Goal: Task Accomplishment & Management: Use online tool/utility

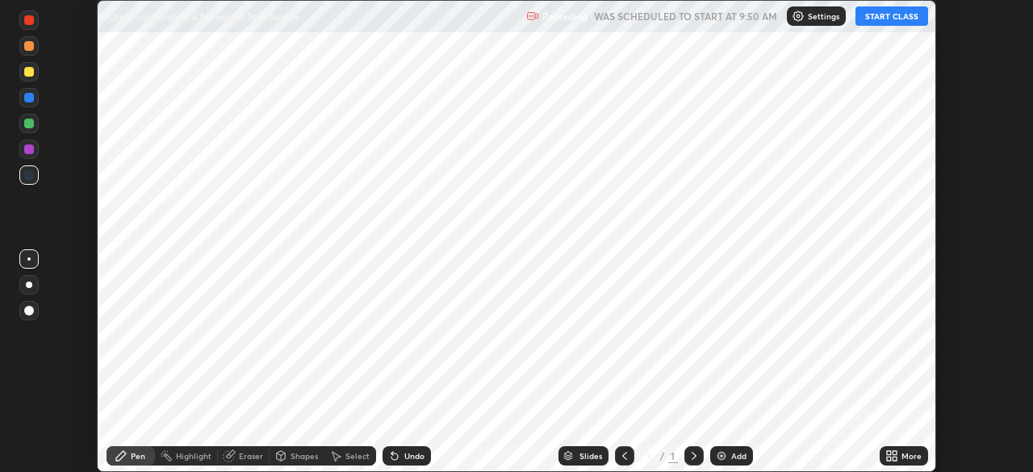
scroll to position [472, 1033]
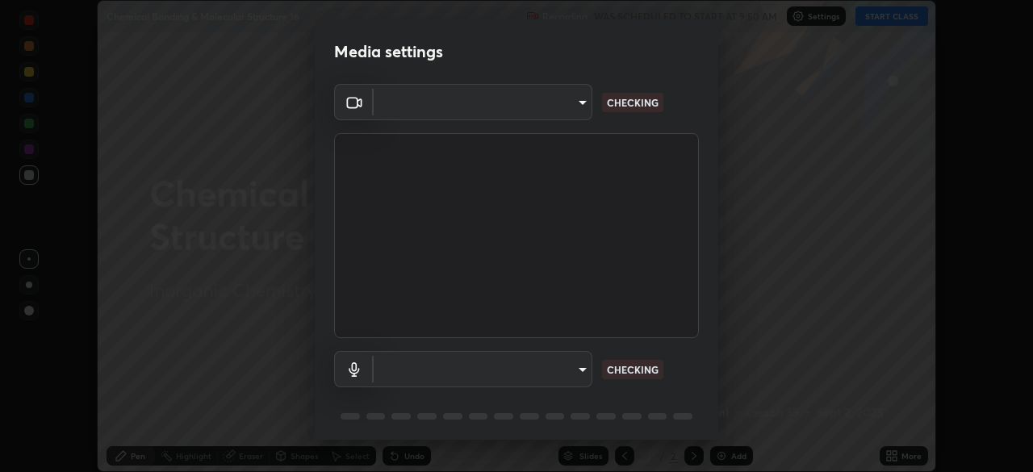
click at [899, 453] on div "Media settings ​ CHECKING ​ CHECKING 1 / 5 Next" at bounding box center [516, 236] width 1033 height 472
type input "495e9aafafa99ab02b2630cd73316b4ffac4e6b0a44c495734db4bb24564e739"
type input "default"
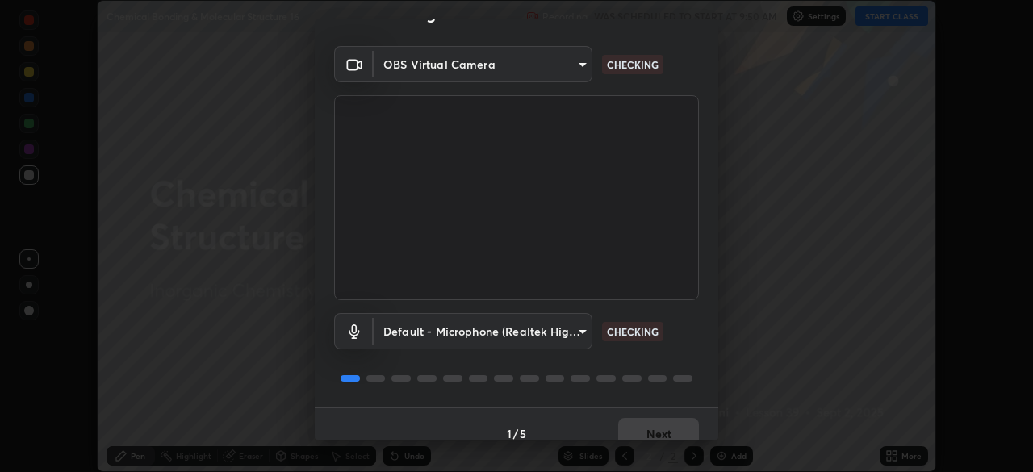
scroll to position [57, 0]
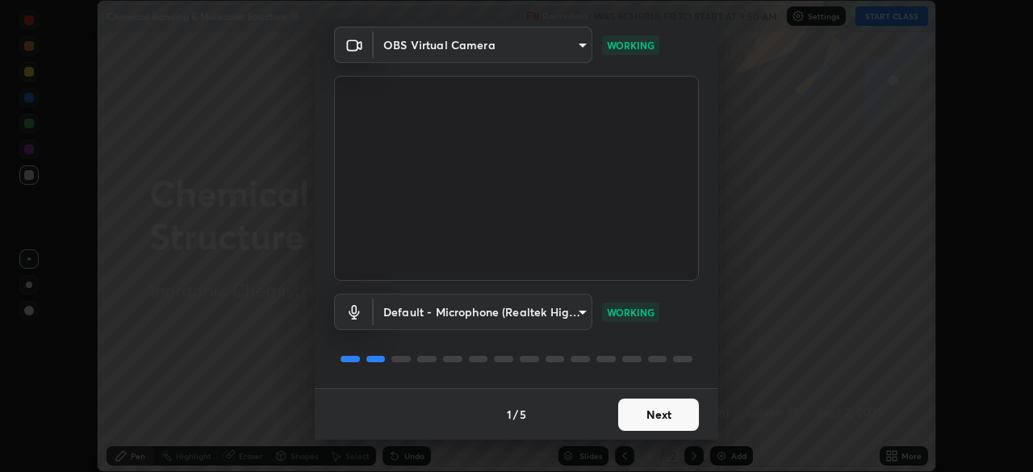
click at [667, 412] on button "Next" at bounding box center [658, 415] width 81 height 32
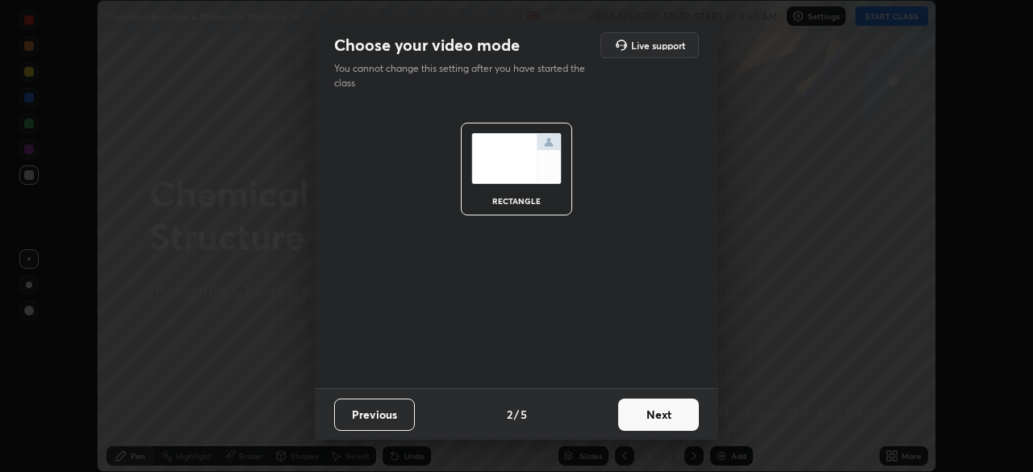
scroll to position [0, 0]
click at [679, 417] on button "Next" at bounding box center [658, 415] width 81 height 32
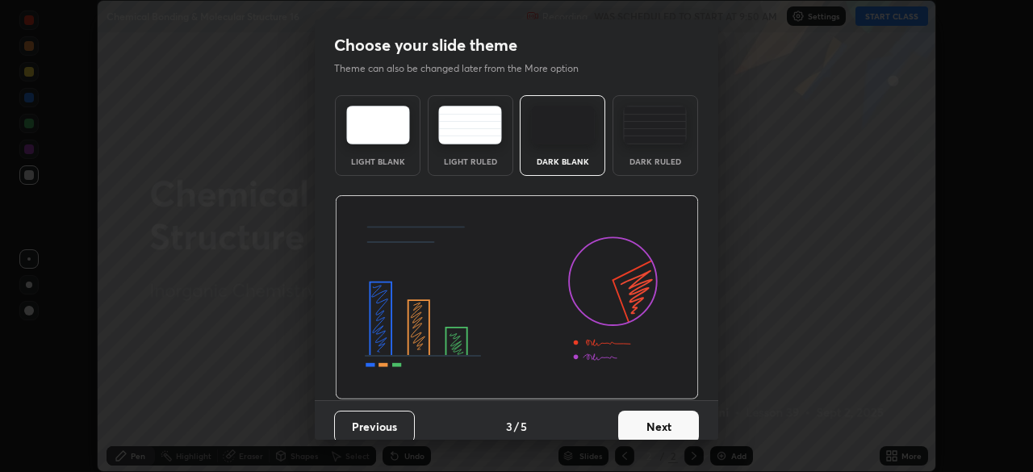
click at [681, 425] on button "Next" at bounding box center [658, 427] width 81 height 32
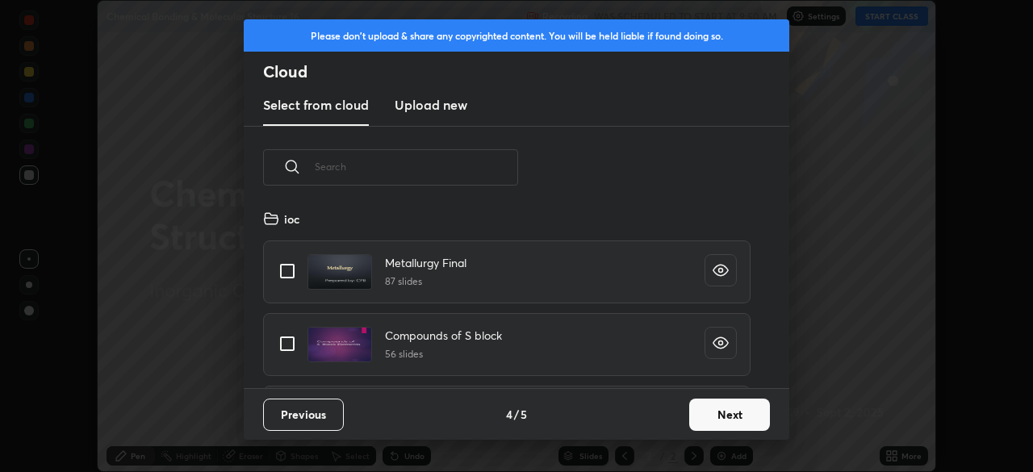
click at [720, 417] on button "Next" at bounding box center [729, 415] width 81 height 32
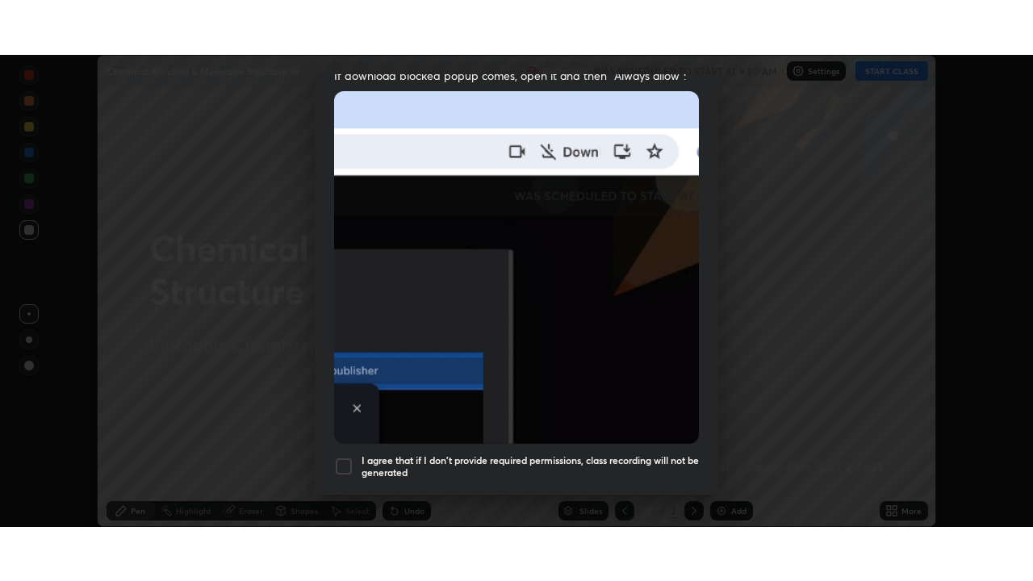
scroll to position [387, 0]
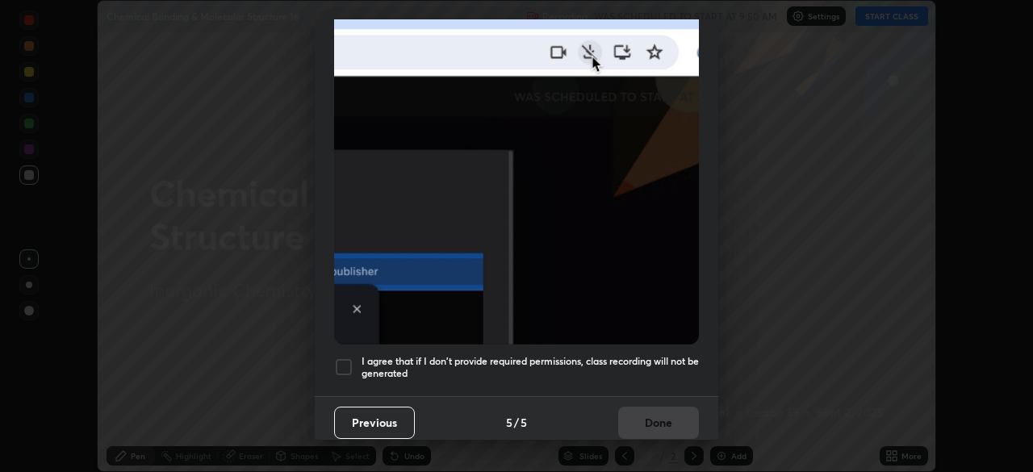
click at [349, 358] on div at bounding box center [343, 367] width 19 height 19
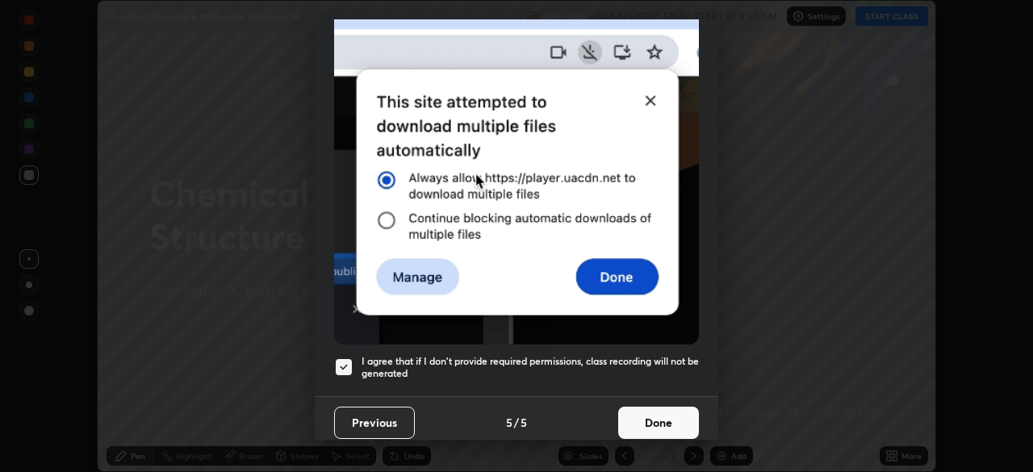
click at [678, 412] on button "Done" at bounding box center [658, 423] width 81 height 32
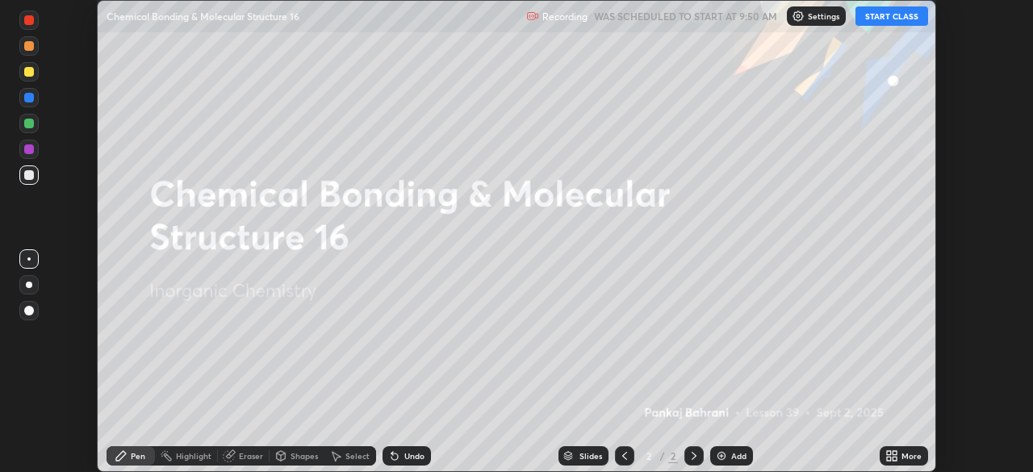
click at [907, 447] on div "More" at bounding box center [904, 455] width 48 height 19
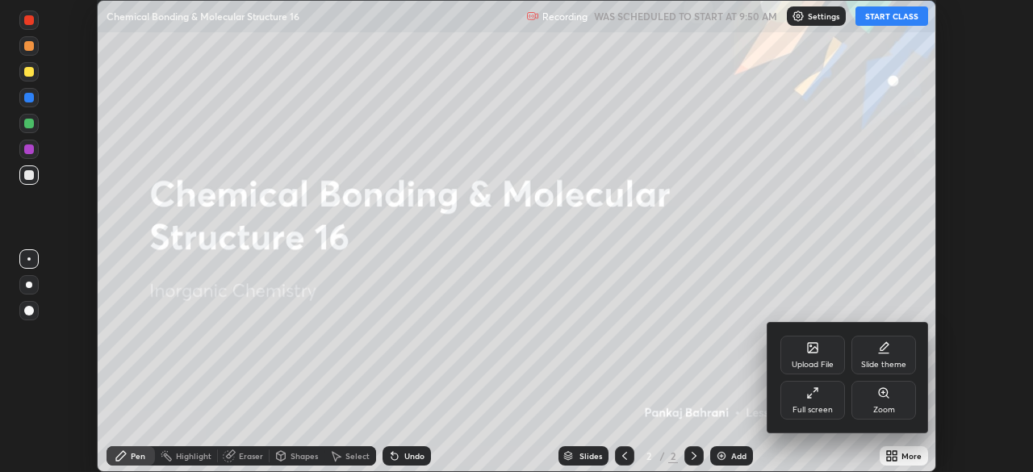
click at [828, 389] on div "Full screen" at bounding box center [813, 400] width 65 height 39
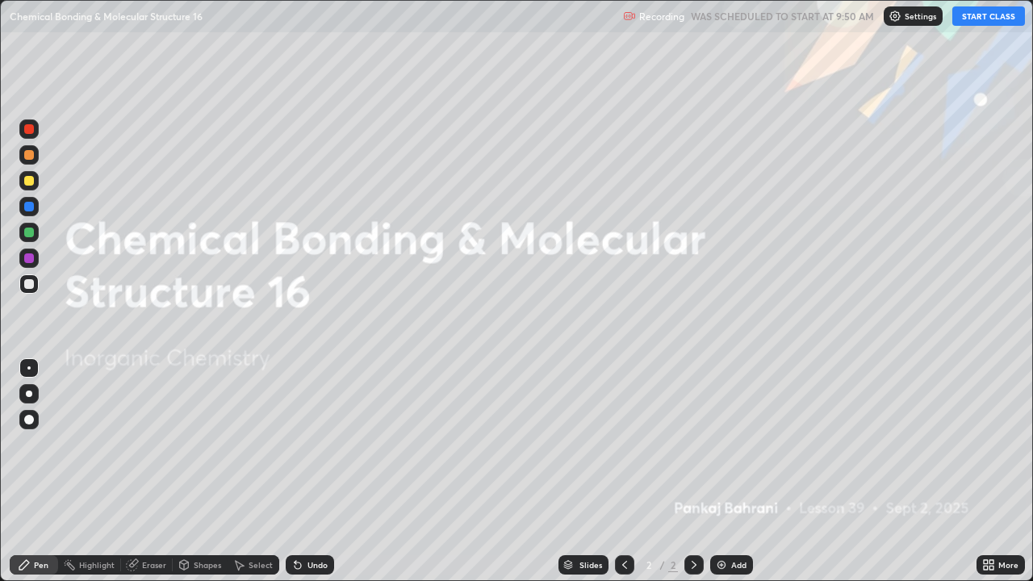
scroll to position [581, 1033]
click at [987, 12] on button "START CLASS" at bounding box center [989, 15] width 73 height 19
click at [732, 471] on div "Add" at bounding box center [738, 565] width 15 height 8
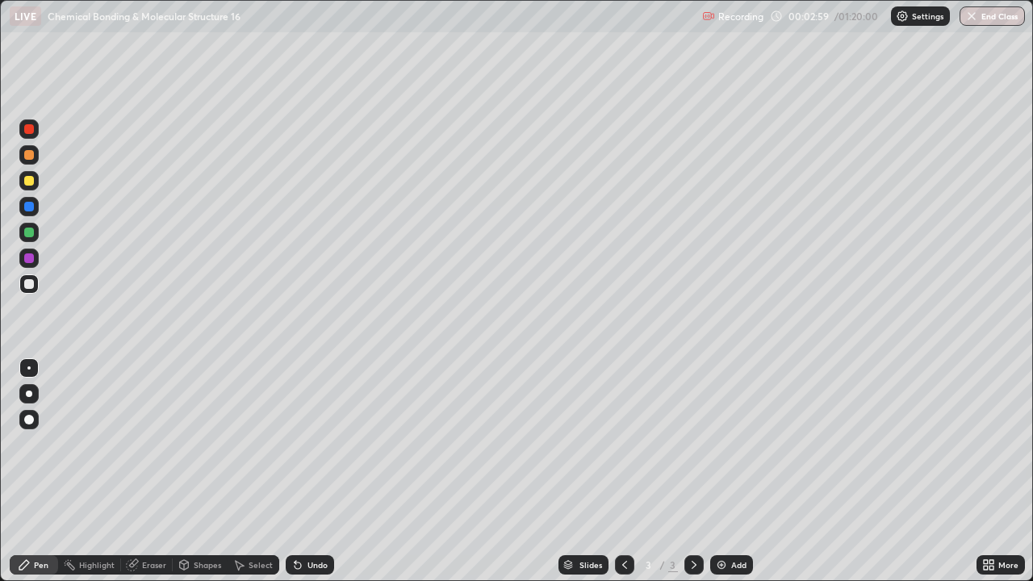
click at [987, 471] on icon at bounding box center [986, 562] width 4 height 4
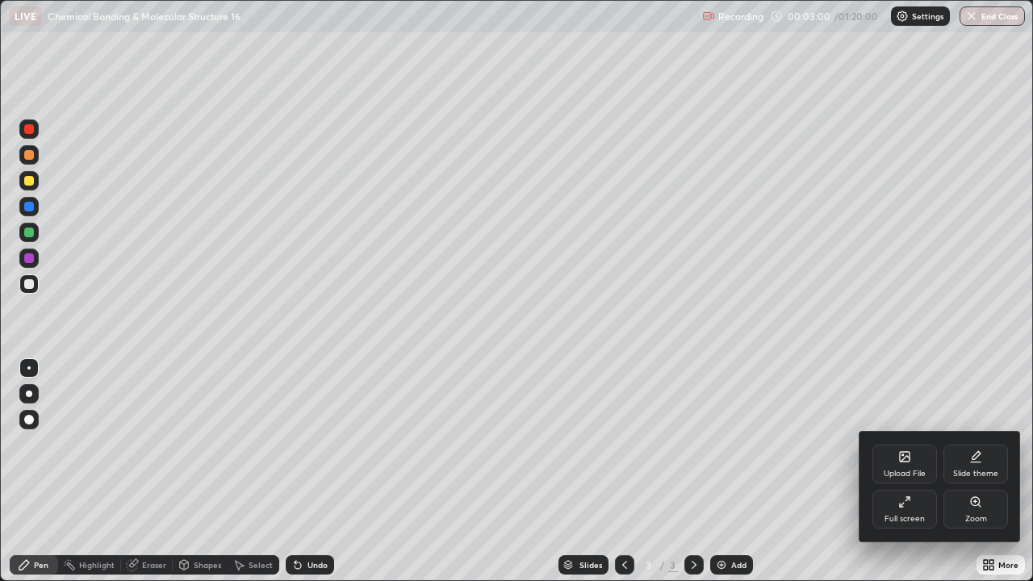
click at [964, 470] on div "Slide theme" at bounding box center [975, 474] width 45 height 8
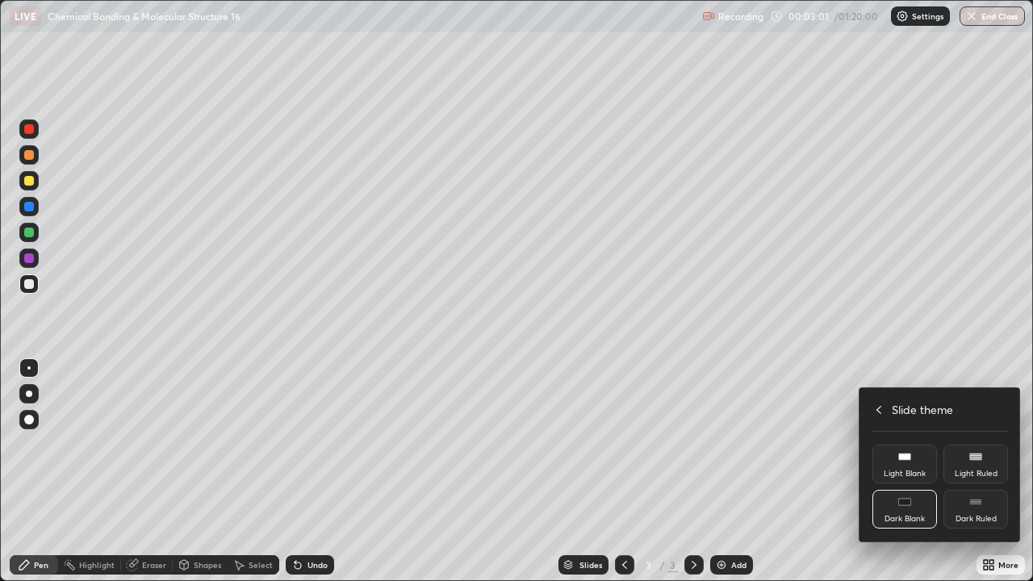
click at [961, 471] on div "Dark Ruled" at bounding box center [976, 519] width 41 height 8
click at [878, 410] on icon at bounding box center [879, 410] width 13 height 13
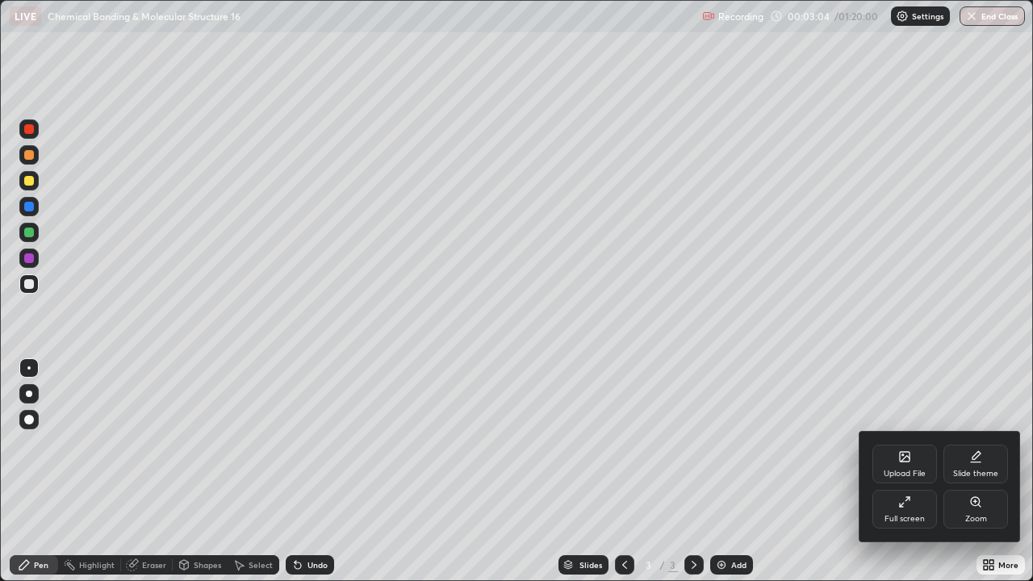
click at [727, 471] on div at bounding box center [516, 290] width 1033 height 581
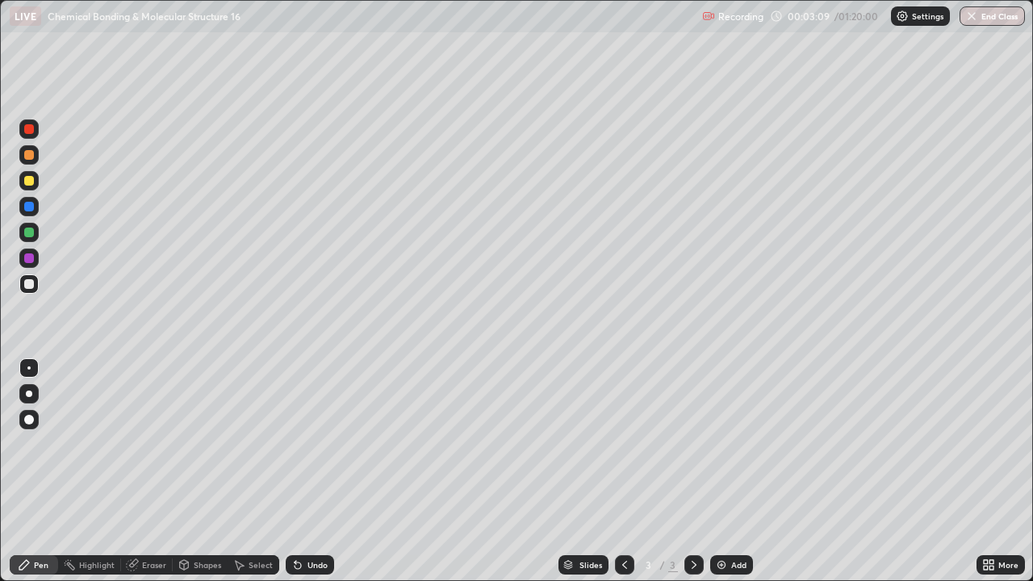
click at [727, 471] on div "Add" at bounding box center [731, 564] width 43 height 19
click at [30, 181] on div at bounding box center [29, 181] width 10 height 10
click at [36, 289] on div at bounding box center [28, 284] width 19 height 19
click at [325, 471] on div "Undo" at bounding box center [318, 565] width 20 height 8
click at [720, 471] on img at bounding box center [721, 565] width 13 height 13
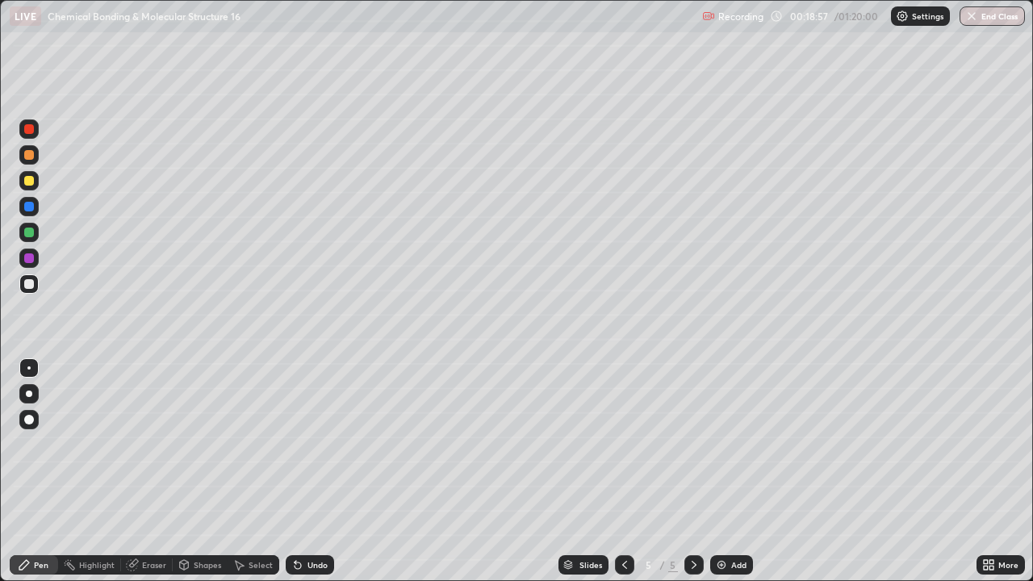
click at [716, 471] on img at bounding box center [721, 565] width 13 height 13
click at [33, 182] on div at bounding box center [29, 181] width 10 height 10
click at [37, 286] on div at bounding box center [28, 284] width 19 height 19
click at [731, 471] on div "Add" at bounding box center [731, 564] width 43 height 19
click at [313, 471] on div "Undo" at bounding box center [310, 564] width 48 height 19
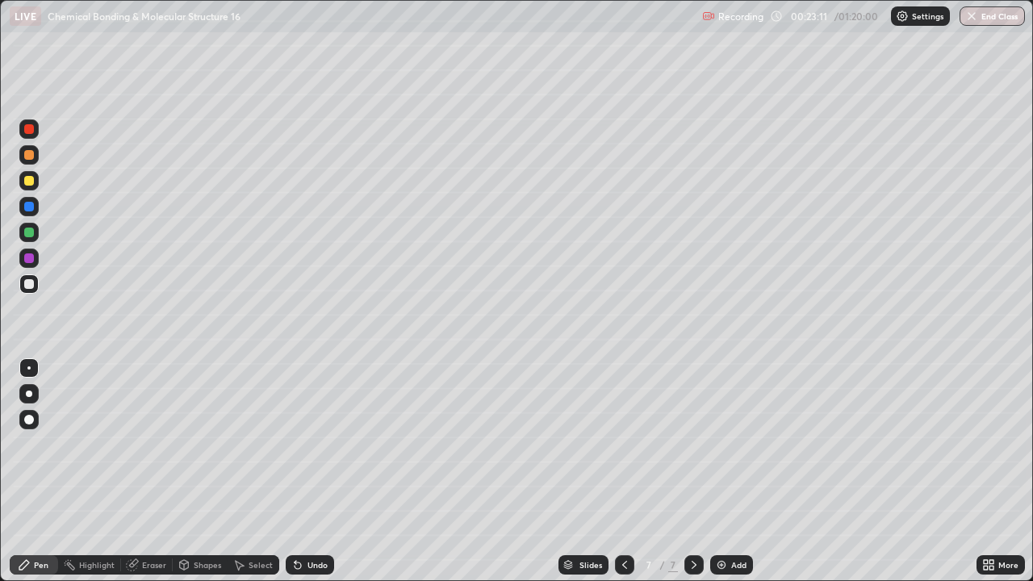
click at [311, 471] on div "Undo" at bounding box center [318, 565] width 20 height 8
click at [312, 471] on div "Undo" at bounding box center [318, 565] width 20 height 8
click at [29, 182] on div at bounding box center [29, 181] width 10 height 10
click at [728, 471] on div "Add" at bounding box center [731, 564] width 43 height 19
click at [33, 154] on div at bounding box center [29, 155] width 10 height 10
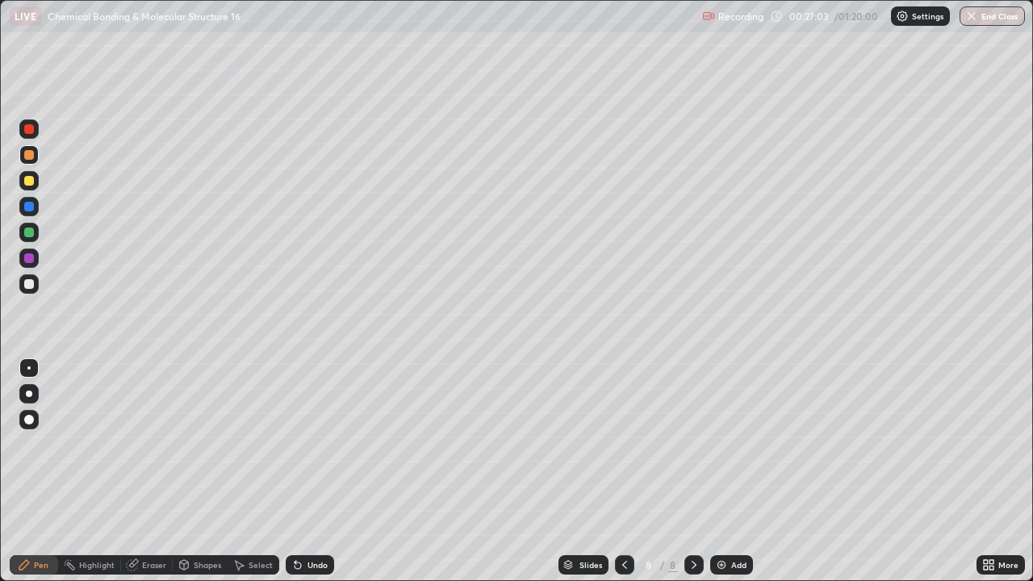
click at [318, 471] on div "Undo" at bounding box center [318, 565] width 20 height 8
click at [315, 471] on div "Undo" at bounding box center [318, 565] width 20 height 8
click at [157, 471] on div "Eraser" at bounding box center [154, 565] width 24 height 8
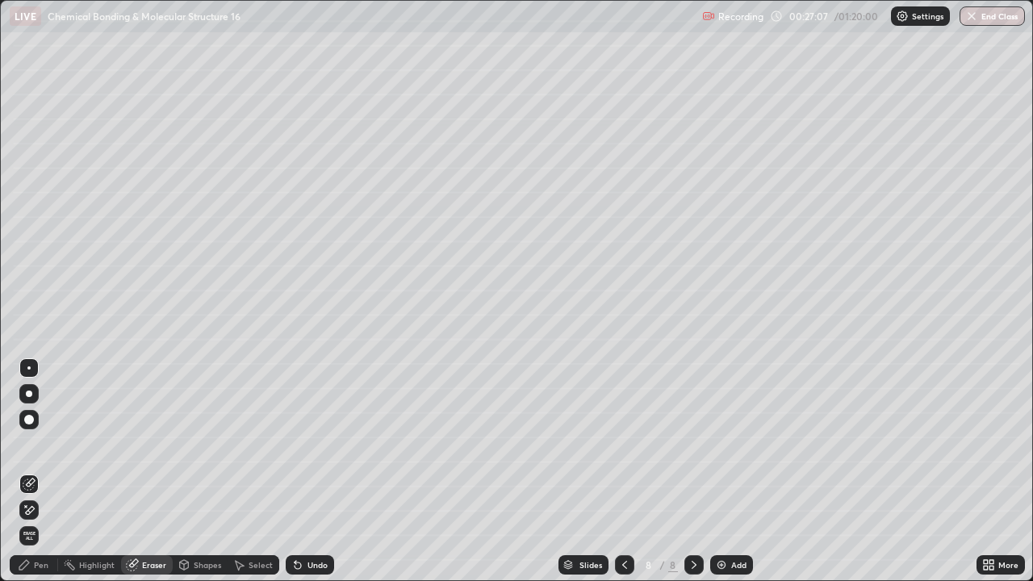
click at [45, 471] on div "Pen" at bounding box center [41, 565] width 15 height 8
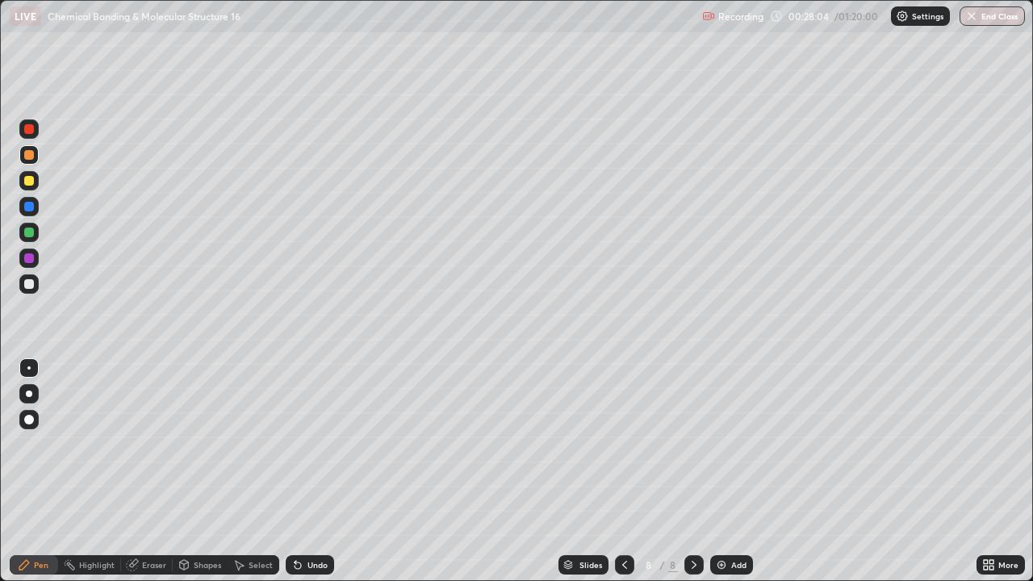
click at [725, 471] on img at bounding box center [721, 565] width 13 height 13
click at [153, 471] on div "Eraser" at bounding box center [154, 565] width 24 height 8
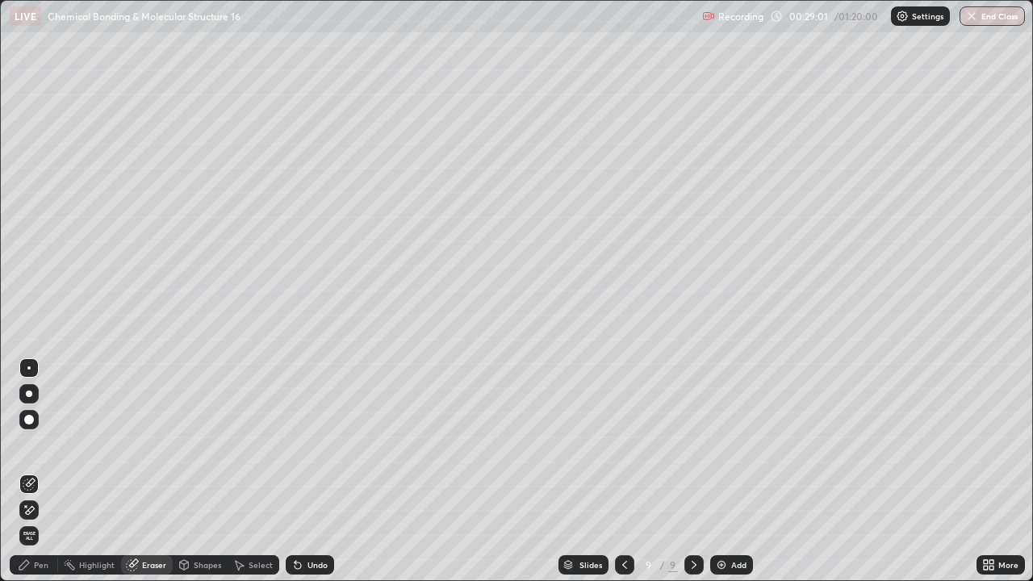
click at [44, 471] on div "Pen" at bounding box center [41, 565] width 15 height 8
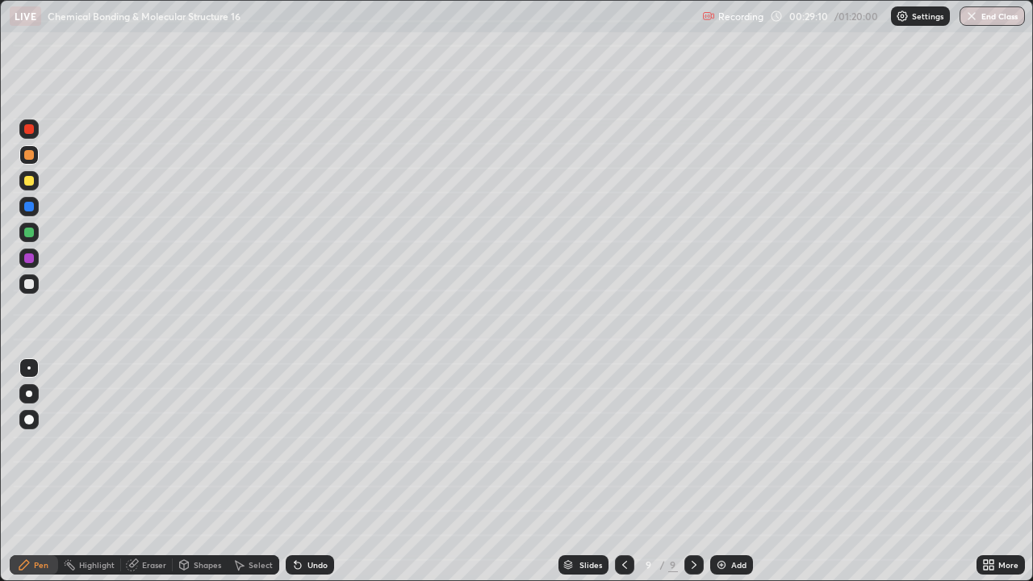
click at [29, 285] on div at bounding box center [29, 284] width 10 height 10
click at [628, 471] on div at bounding box center [624, 565] width 19 height 32
click at [622, 471] on icon at bounding box center [624, 565] width 13 height 13
click at [693, 471] on icon at bounding box center [694, 565] width 13 height 13
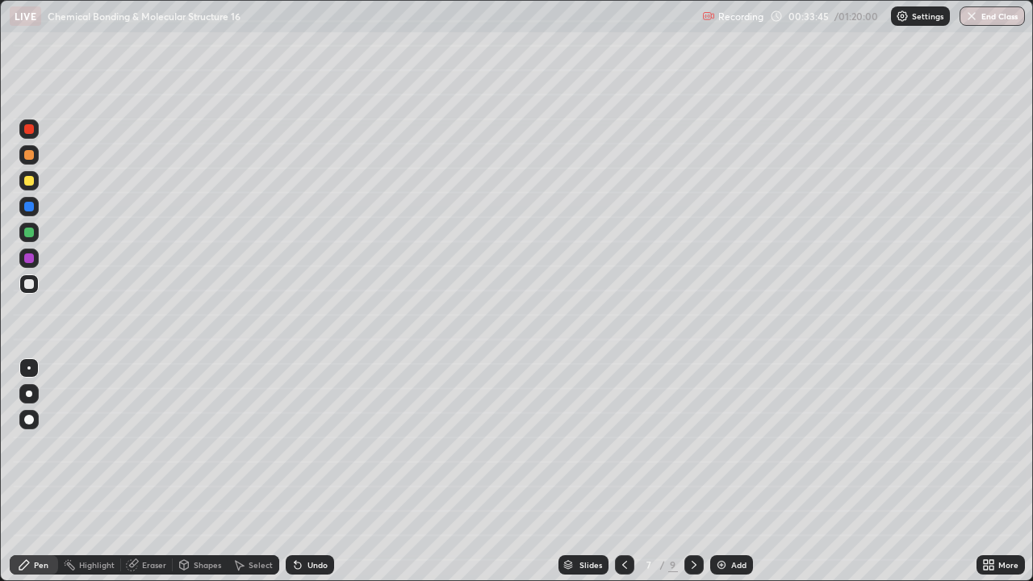
click at [685, 471] on div at bounding box center [694, 564] width 19 height 19
click at [326, 471] on div "Undo" at bounding box center [310, 564] width 48 height 19
click at [330, 471] on div "Undo" at bounding box center [310, 564] width 48 height 19
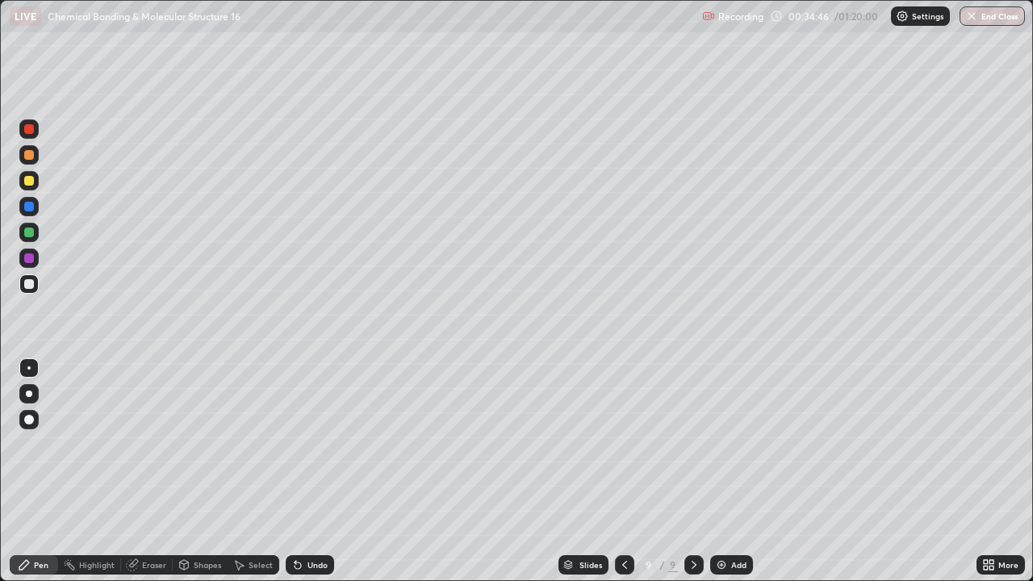
click at [326, 471] on div "Undo" at bounding box center [310, 564] width 48 height 19
click at [323, 471] on div "Undo" at bounding box center [310, 564] width 48 height 19
click at [319, 471] on div "Undo" at bounding box center [310, 564] width 48 height 19
click at [313, 471] on div "Undo" at bounding box center [310, 564] width 48 height 19
click at [311, 471] on div "Undo" at bounding box center [310, 564] width 48 height 19
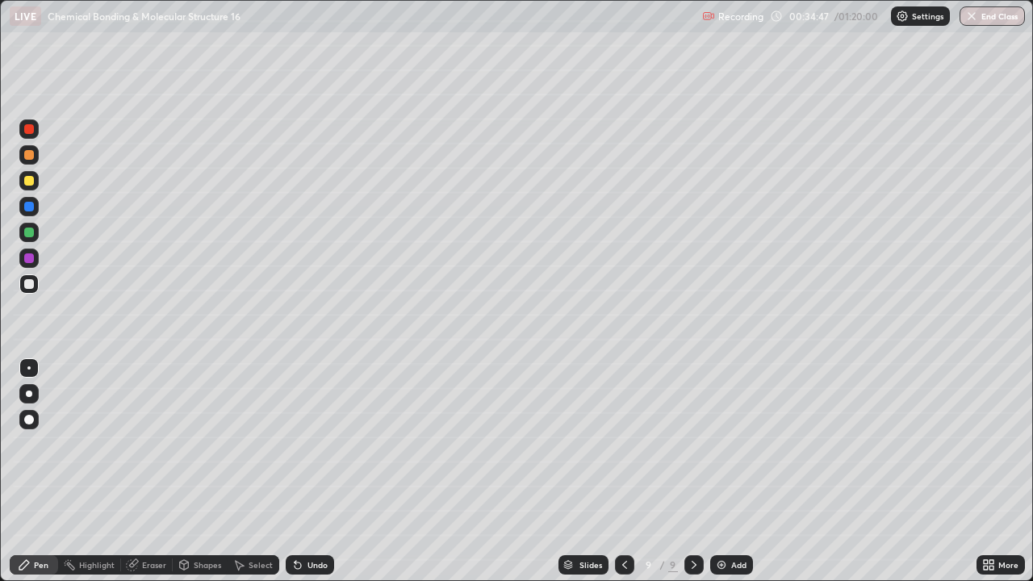
click at [311, 471] on div "Undo" at bounding box center [310, 564] width 48 height 19
click at [310, 471] on div "Undo" at bounding box center [310, 564] width 48 height 19
click at [308, 471] on div "Undo" at bounding box center [310, 564] width 48 height 19
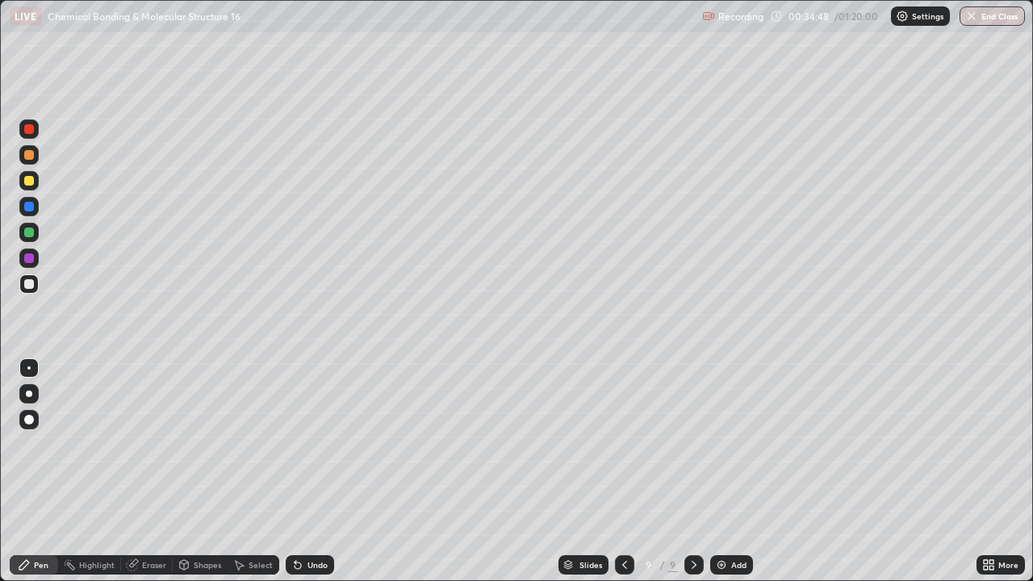
click at [310, 471] on div "Undo" at bounding box center [310, 564] width 48 height 19
click at [312, 471] on div "Undo" at bounding box center [310, 564] width 48 height 19
click at [309, 471] on div "Undo" at bounding box center [310, 564] width 48 height 19
click at [306, 471] on div "Undo" at bounding box center [310, 564] width 48 height 19
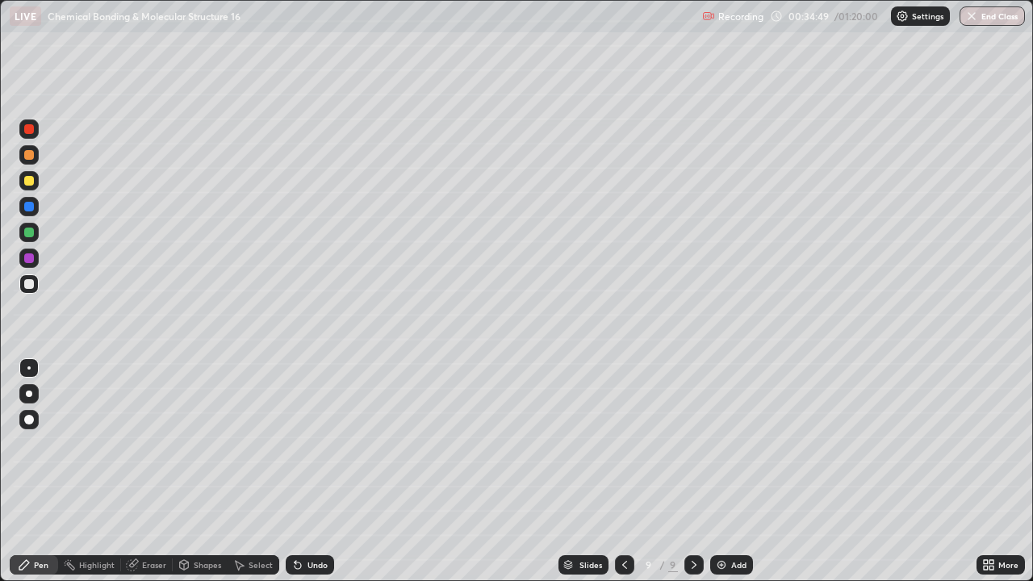
click at [305, 471] on div "Undo" at bounding box center [310, 564] width 48 height 19
click at [306, 471] on div "Undo" at bounding box center [310, 564] width 48 height 19
click at [304, 471] on div "Undo" at bounding box center [310, 564] width 48 height 19
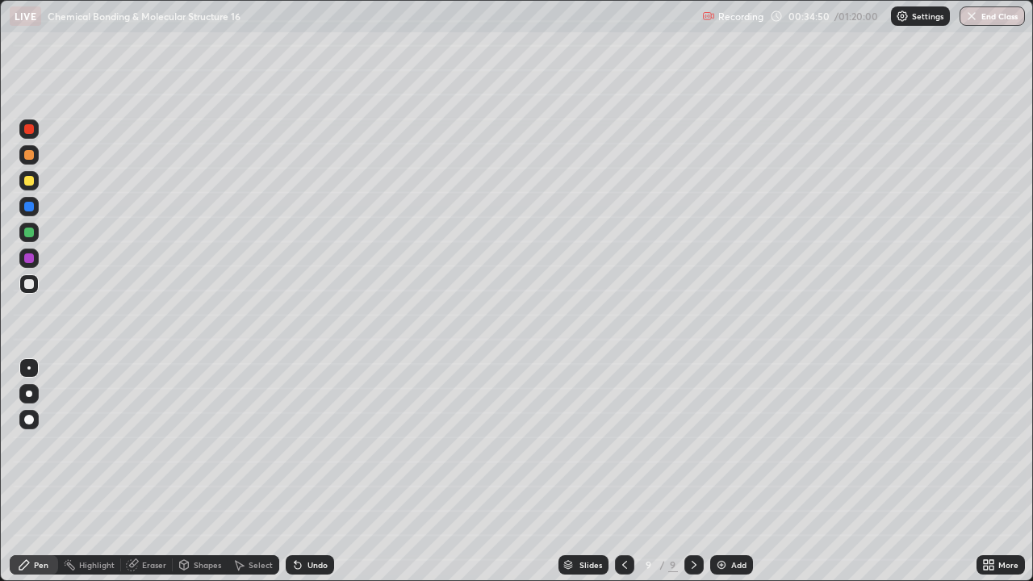
click at [305, 471] on div "Undo" at bounding box center [310, 564] width 48 height 19
click at [304, 471] on div "Undo" at bounding box center [310, 564] width 48 height 19
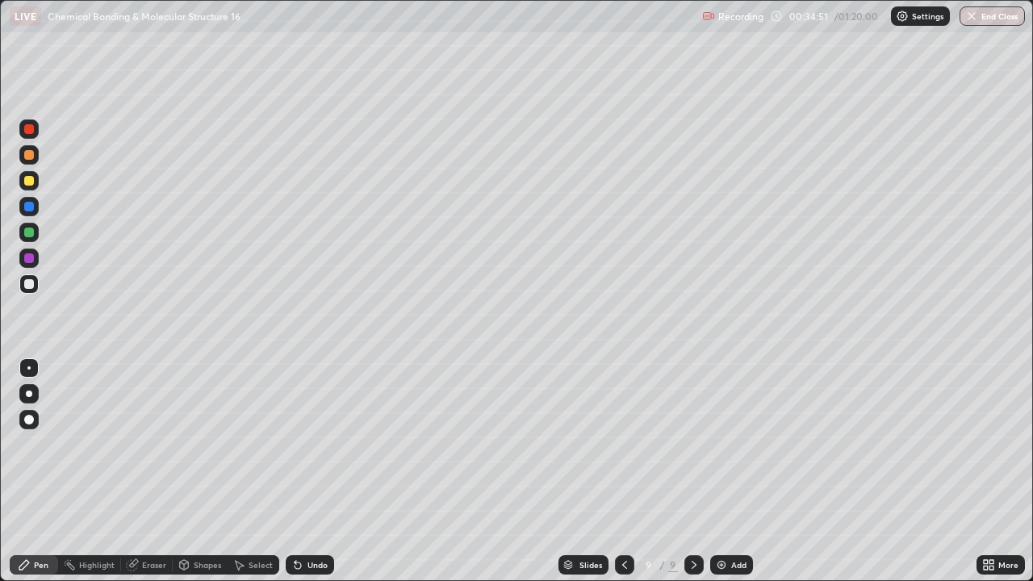
click at [304, 471] on div "Undo" at bounding box center [310, 564] width 48 height 19
click at [303, 471] on div "Undo" at bounding box center [310, 564] width 48 height 19
click at [301, 471] on div "Undo" at bounding box center [310, 564] width 48 height 19
click at [623, 471] on icon at bounding box center [624, 565] width 13 height 13
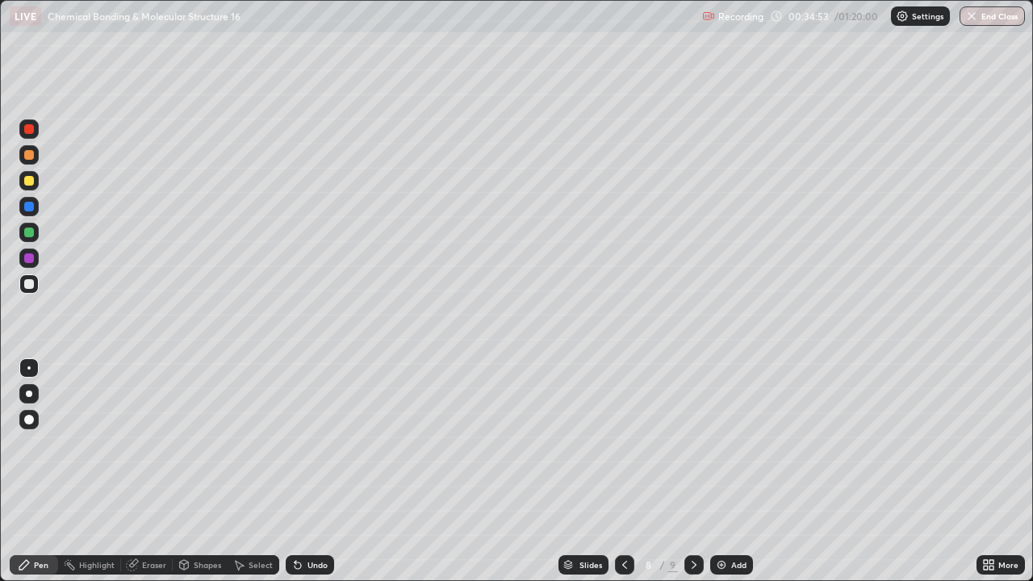
click at [618, 471] on icon at bounding box center [624, 565] width 13 height 13
click at [623, 471] on icon at bounding box center [624, 565] width 13 height 13
click at [686, 471] on div at bounding box center [694, 564] width 19 height 19
click at [688, 471] on icon at bounding box center [694, 565] width 13 height 13
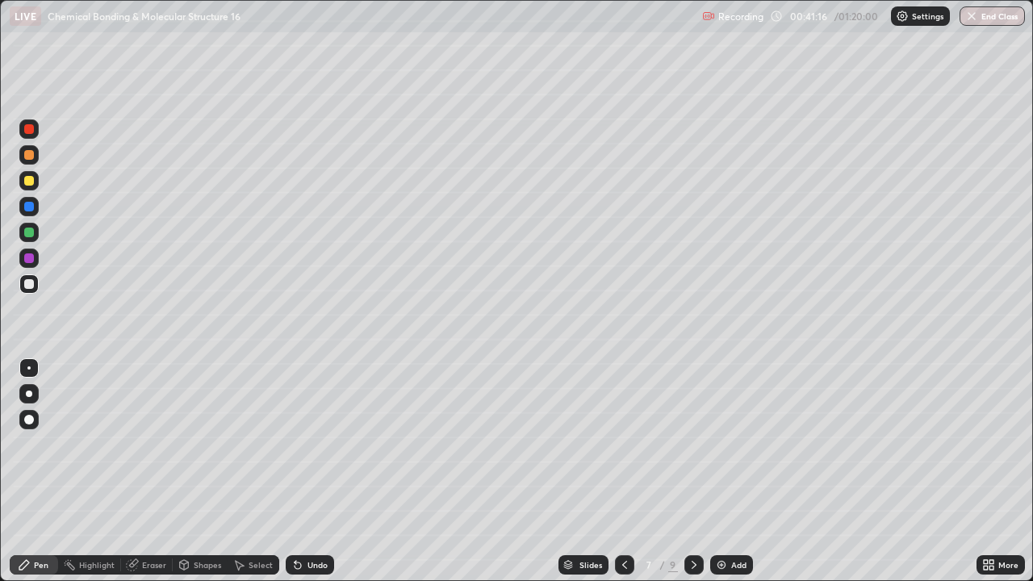
click at [685, 471] on div at bounding box center [694, 565] width 19 height 32
click at [694, 471] on icon at bounding box center [694, 565] width 5 height 8
click at [748, 471] on div "Slides 9 / 9 Add" at bounding box center [655, 565] width 643 height 32
click at [723, 471] on div "Add" at bounding box center [731, 564] width 43 height 19
click at [35, 178] on div at bounding box center [28, 180] width 19 height 19
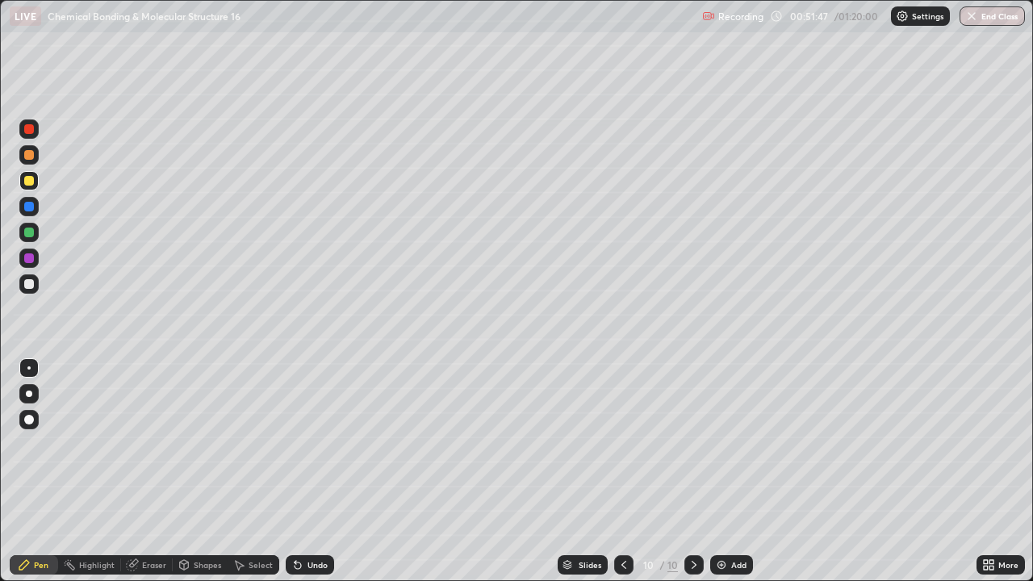
click at [311, 471] on div "Undo" at bounding box center [318, 565] width 20 height 8
click at [313, 471] on div "Undo" at bounding box center [318, 565] width 20 height 8
click at [318, 471] on div "Undo" at bounding box center [318, 565] width 20 height 8
click at [310, 471] on div "Undo" at bounding box center [318, 565] width 20 height 8
click at [308, 471] on div "Undo" at bounding box center [318, 565] width 20 height 8
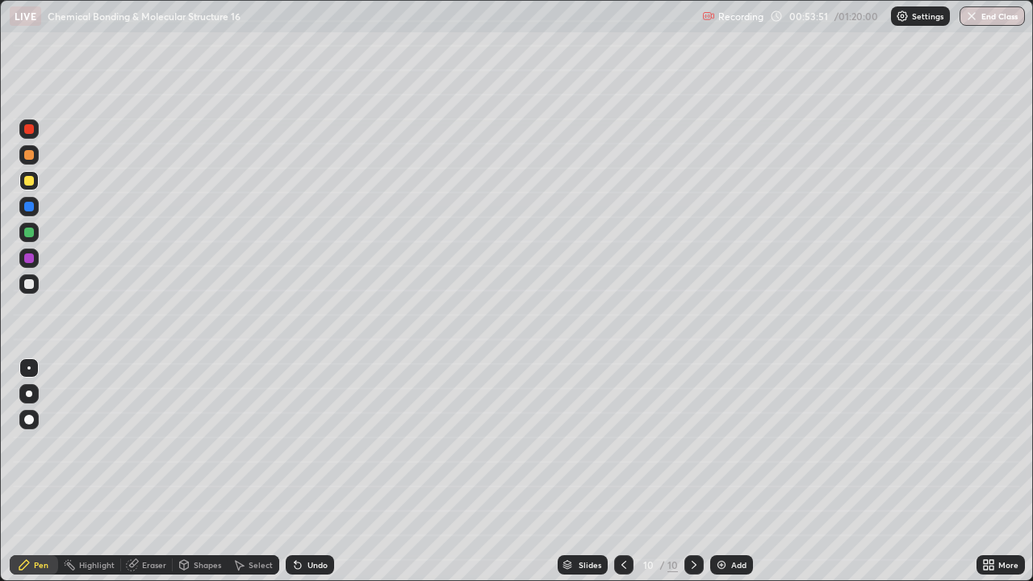
click at [320, 471] on div "Undo" at bounding box center [318, 565] width 20 height 8
click at [316, 471] on div "Undo" at bounding box center [318, 565] width 20 height 8
click at [317, 471] on div "Undo" at bounding box center [318, 565] width 20 height 8
click at [986, 471] on icon at bounding box center [986, 562] width 4 height 4
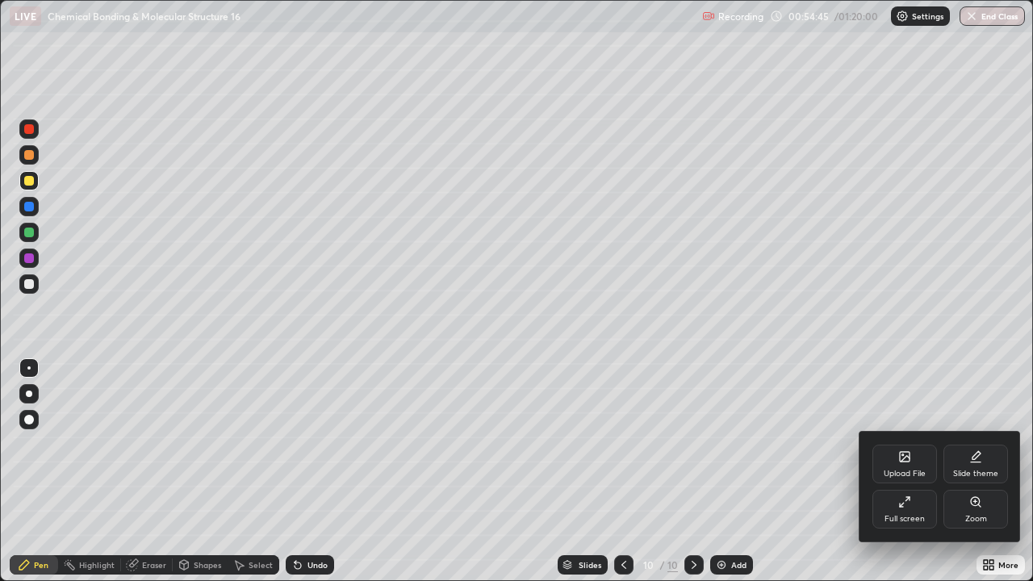
click at [894, 459] on div "Upload File" at bounding box center [905, 464] width 65 height 39
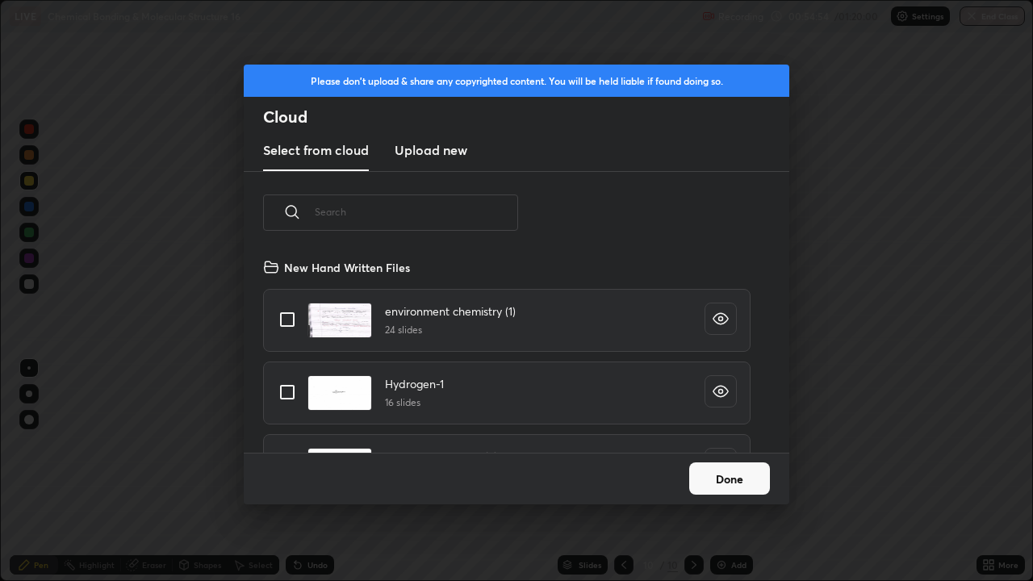
scroll to position [3683, 0]
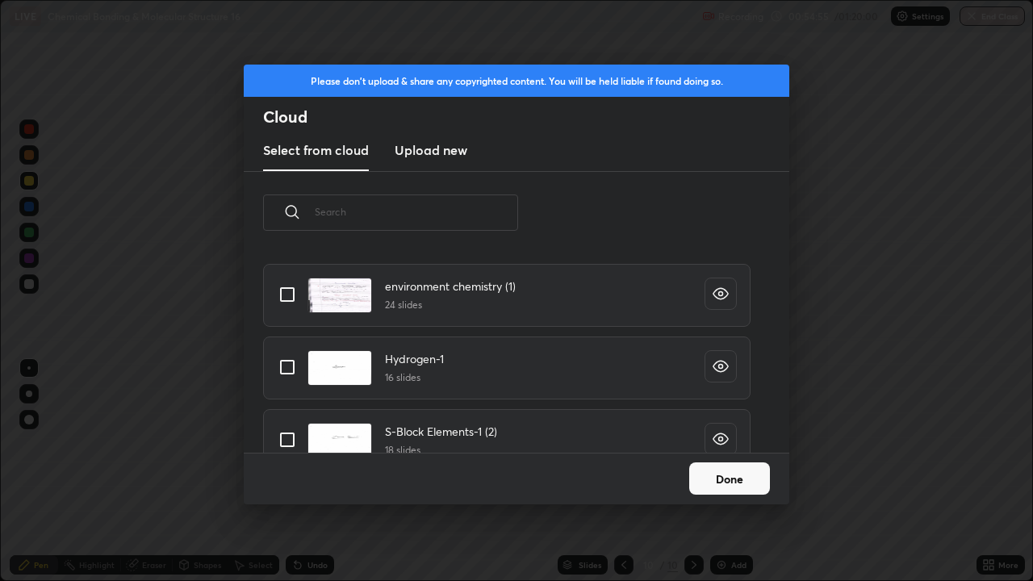
click at [291, 371] on input "grid" at bounding box center [287, 367] width 34 height 34
checkbox input "true"
click at [721, 471] on button "Done" at bounding box center [729, 479] width 81 height 32
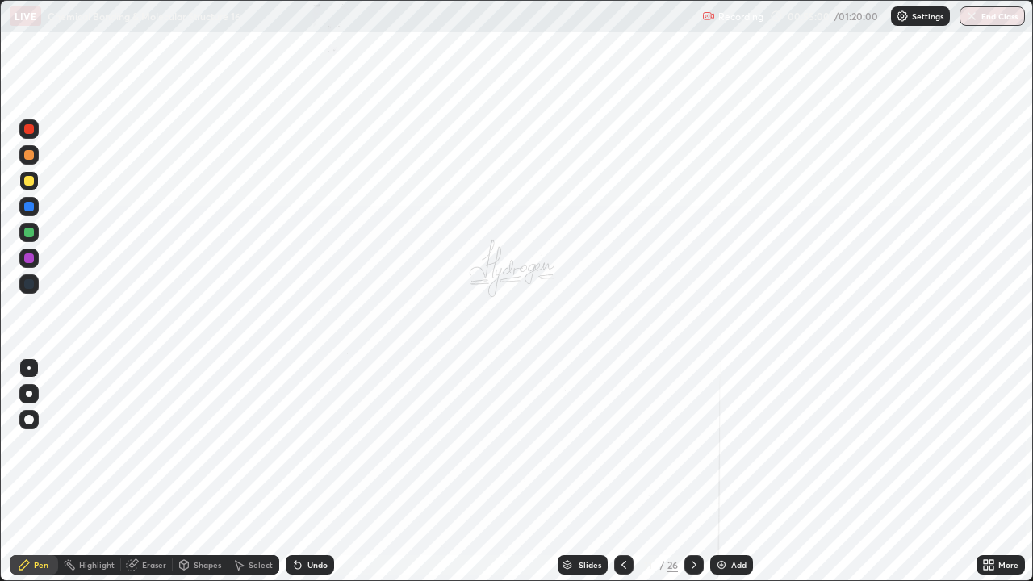
click at [564, 471] on icon at bounding box center [568, 563] width 8 height 4
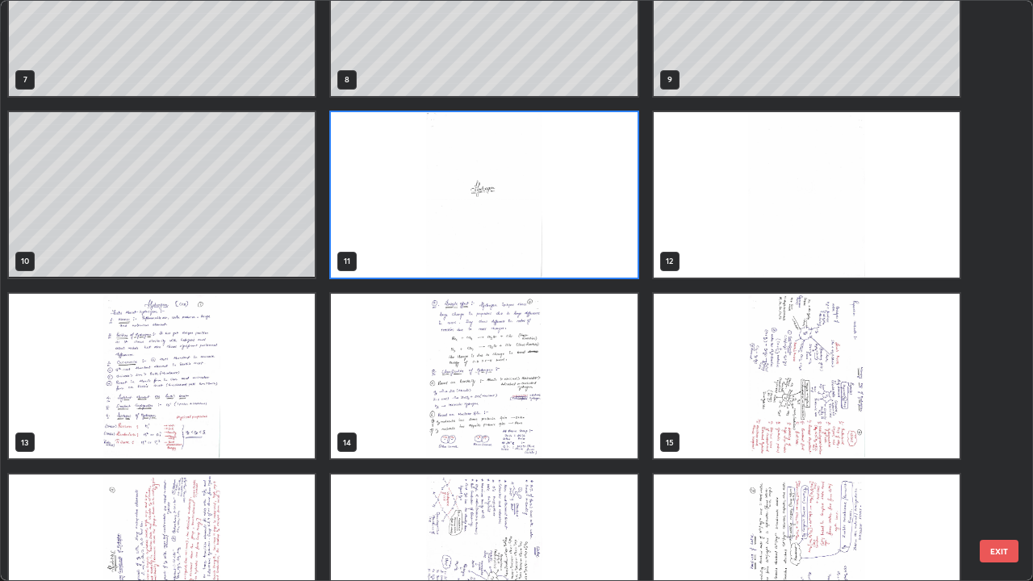
scroll to position [426, 0]
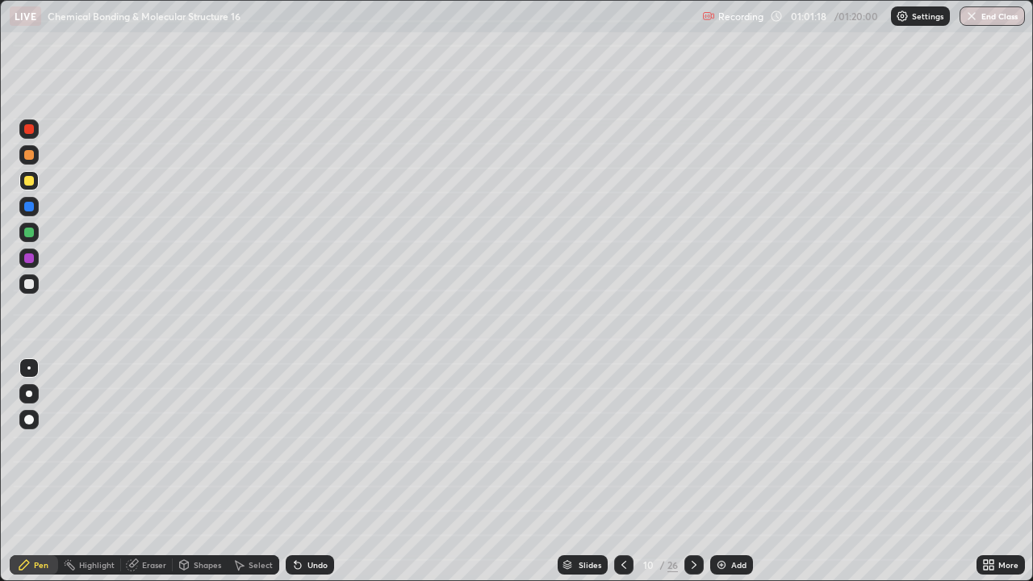
click at [300, 471] on icon at bounding box center [297, 565] width 13 height 13
click at [301, 471] on icon at bounding box center [297, 565] width 13 height 13
click at [304, 471] on div "Undo" at bounding box center [310, 564] width 48 height 19
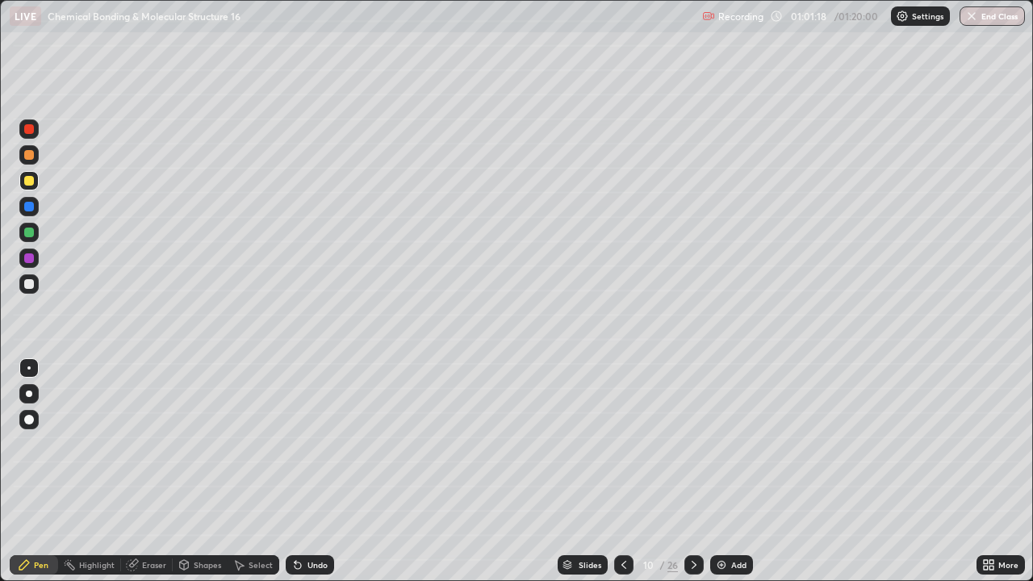
click at [304, 471] on div "Undo" at bounding box center [310, 564] width 48 height 19
click at [300, 471] on div "Undo" at bounding box center [310, 564] width 48 height 19
click at [300, 471] on icon at bounding box center [297, 565] width 13 height 13
click at [298, 471] on icon at bounding box center [297, 565] width 13 height 13
click at [295, 471] on icon at bounding box center [298, 566] width 6 height 6
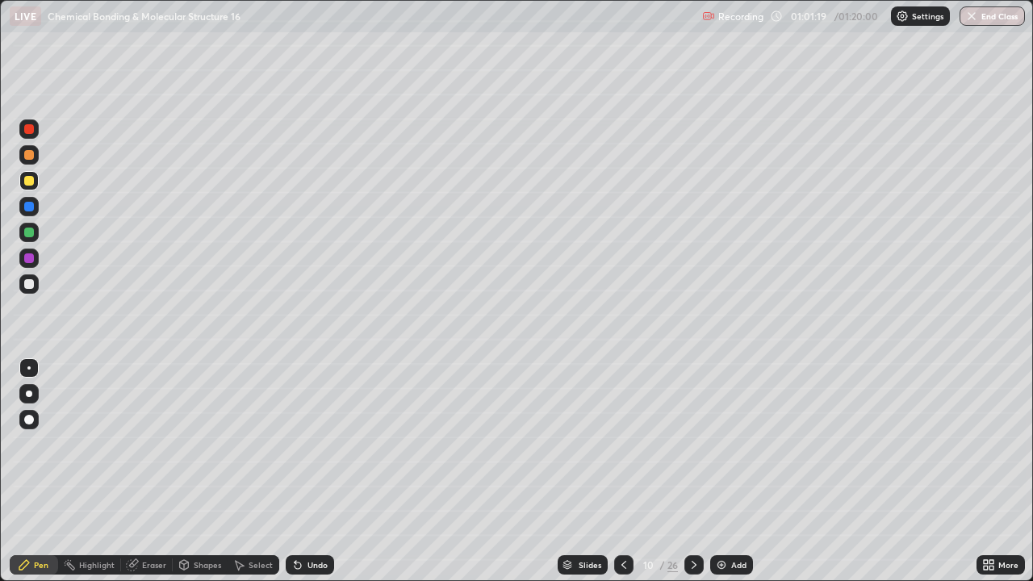
click at [295, 471] on icon at bounding box center [297, 565] width 13 height 13
click at [293, 471] on div "Undo" at bounding box center [310, 564] width 48 height 19
click at [295, 471] on div "Undo" at bounding box center [310, 564] width 48 height 19
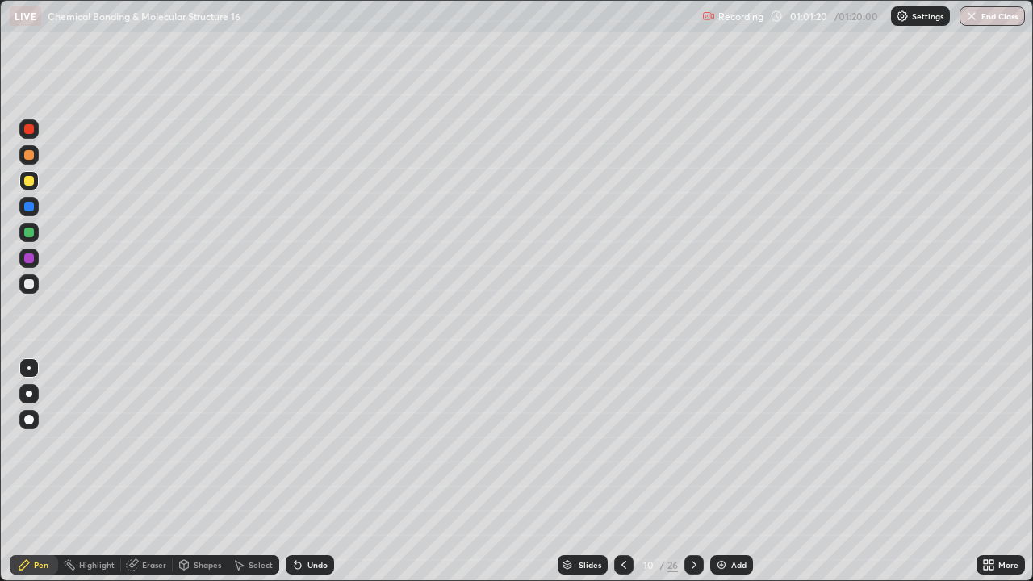
click at [286, 471] on div "Undo" at bounding box center [310, 564] width 48 height 19
click at [287, 471] on div "Undo" at bounding box center [310, 564] width 48 height 19
click at [291, 471] on icon at bounding box center [297, 565] width 13 height 13
click at [286, 471] on div "Undo" at bounding box center [310, 564] width 48 height 19
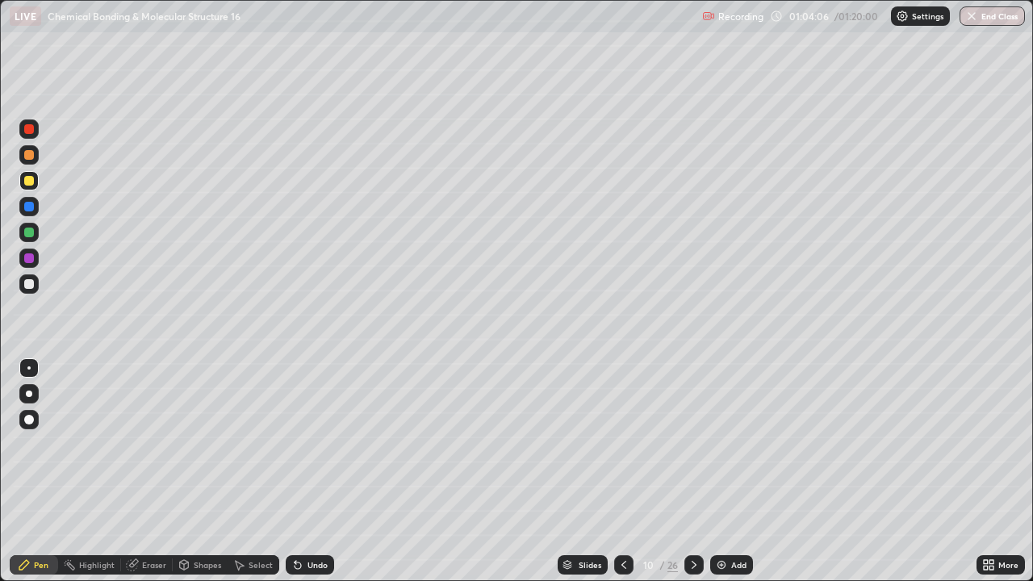
click at [622, 471] on icon at bounding box center [624, 565] width 13 height 13
click at [622, 471] on icon at bounding box center [624, 565] width 5 height 8
click at [685, 471] on div at bounding box center [694, 564] width 19 height 19
click at [698, 471] on icon at bounding box center [694, 565] width 13 height 13
click at [695, 471] on icon at bounding box center [694, 565] width 13 height 13
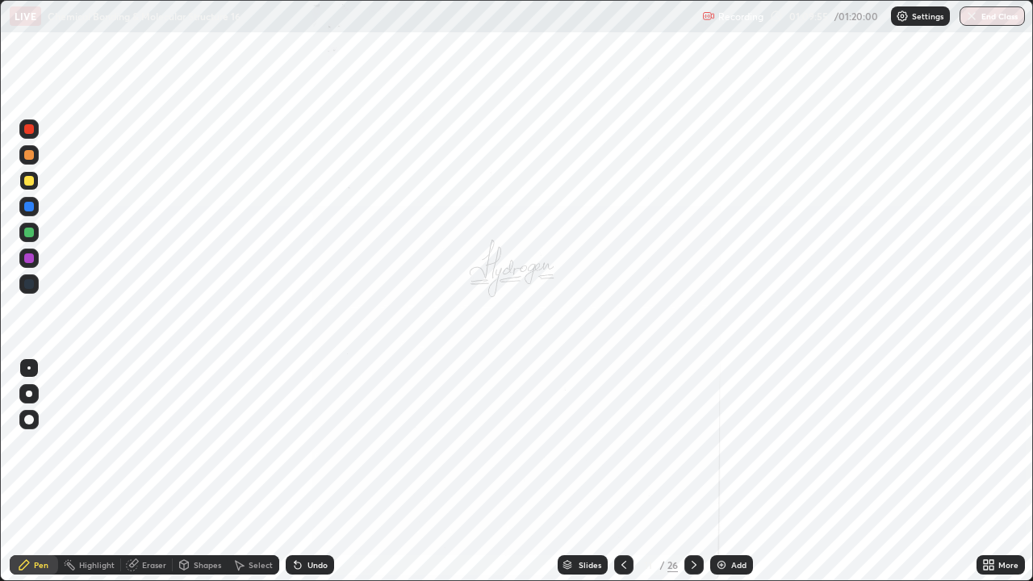
click at [621, 471] on icon at bounding box center [624, 565] width 13 height 13
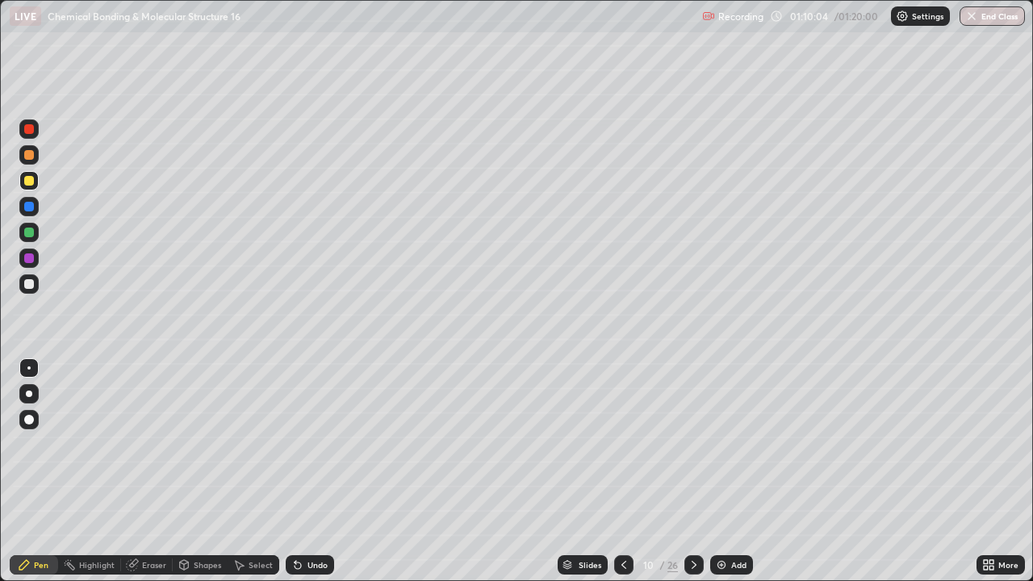
click at [1000, 23] on button "End Class" at bounding box center [992, 15] width 65 height 19
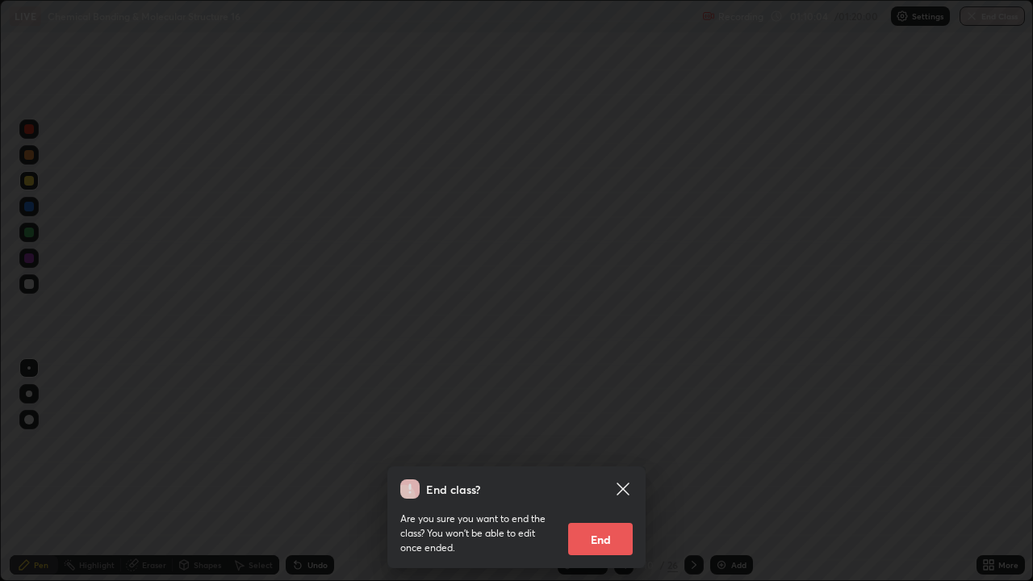
click at [609, 471] on button "End" at bounding box center [600, 539] width 65 height 32
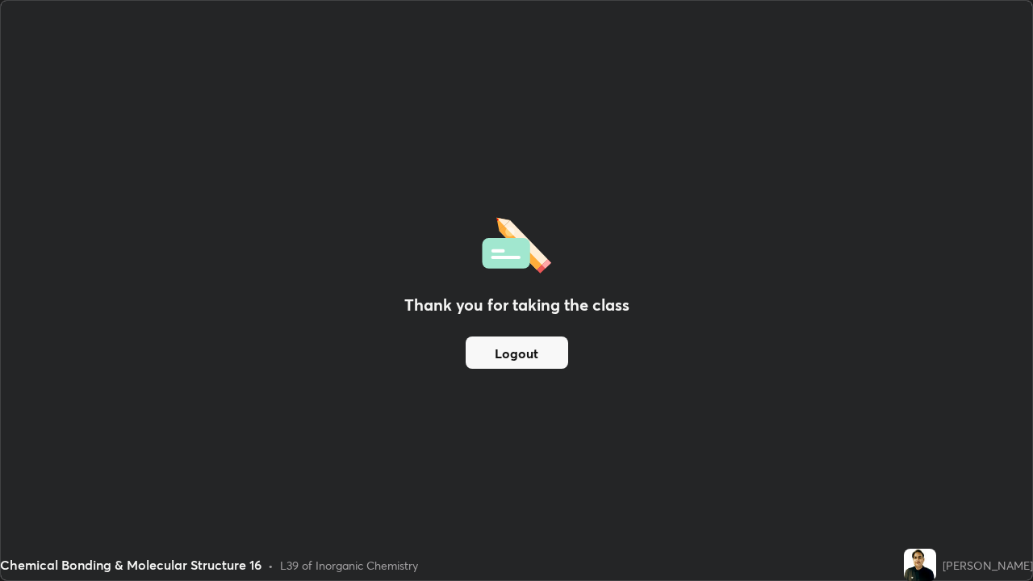
click at [534, 353] on button "Logout" at bounding box center [517, 353] width 103 height 32
